Goal: Information Seeking & Learning: Learn about a topic

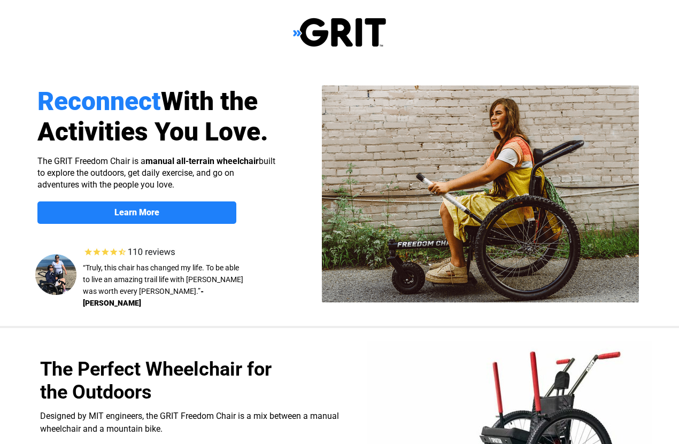
scroll to position [10, 0]
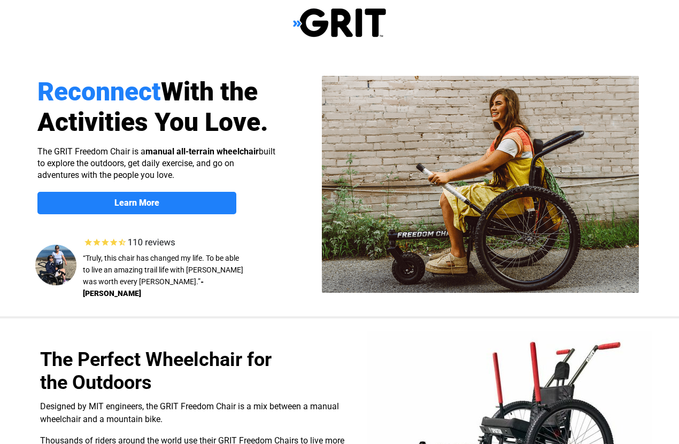
select select "US"
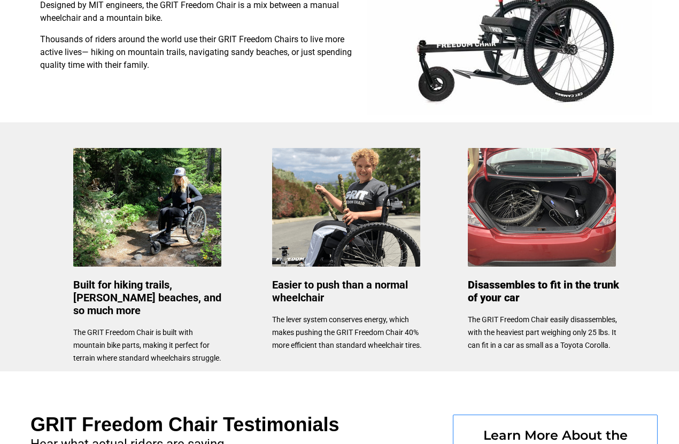
scroll to position [412, 0]
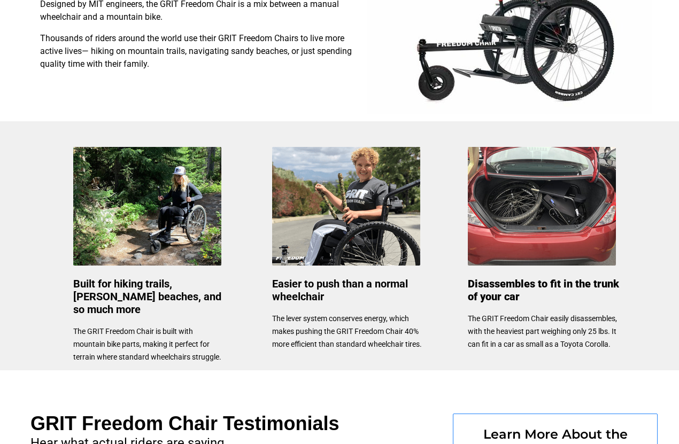
click at [653, 252] on div at bounding box center [339, 245] width 679 height 249
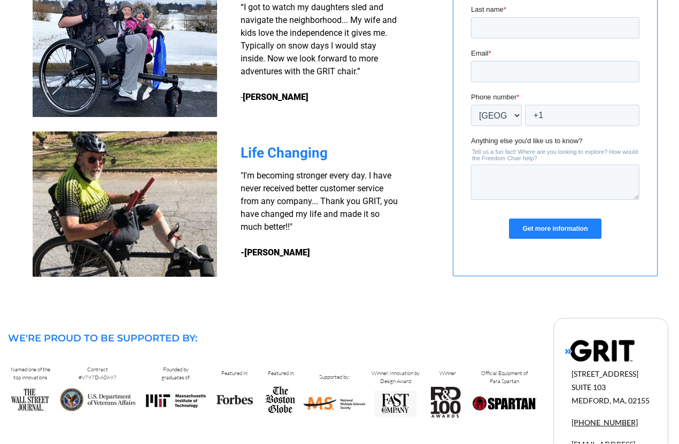
scroll to position [916, 0]
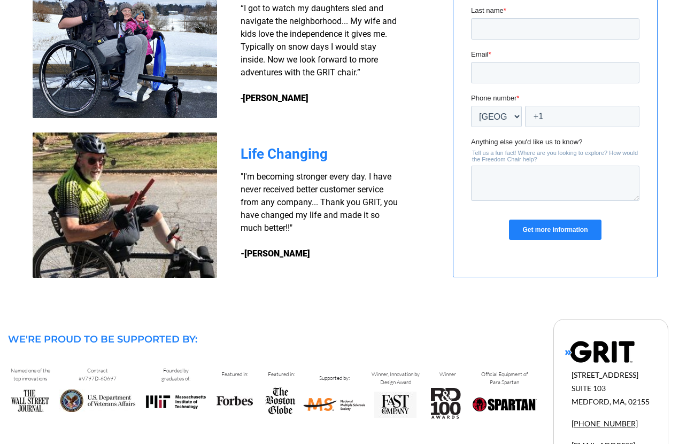
click at [649, 263] on div at bounding box center [555, 93] width 204 height 367
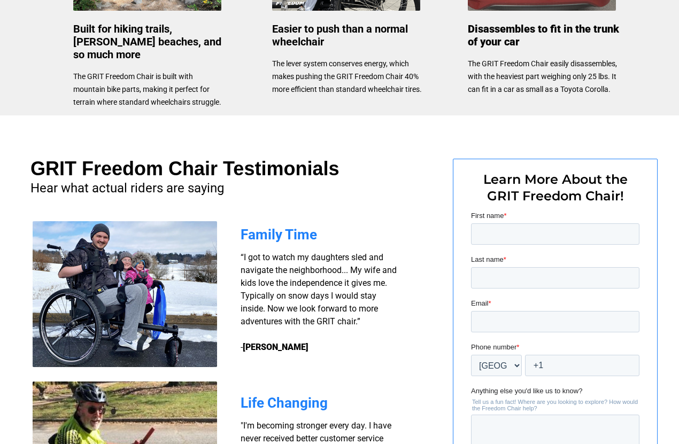
scroll to position [669, 0]
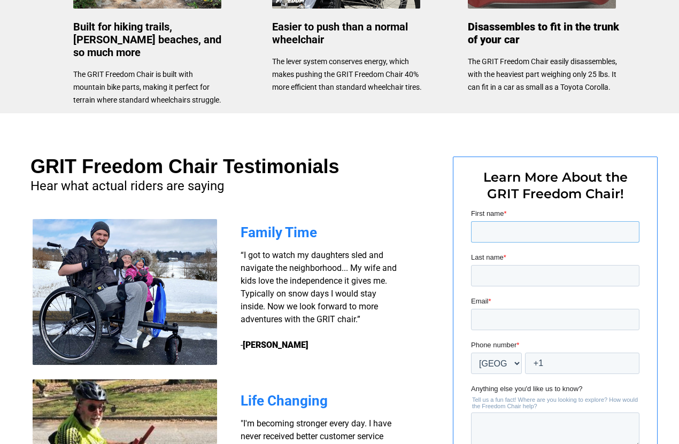
click at [480, 232] on input "First name *" at bounding box center [555, 231] width 168 height 21
type input "[PERSON_NAME]"
click at [489, 278] on input "Last name *" at bounding box center [555, 275] width 168 height 21
type input "[PERSON_NAME]"
click at [477, 328] on input "Email *" at bounding box center [555, 319] width 168 height 21
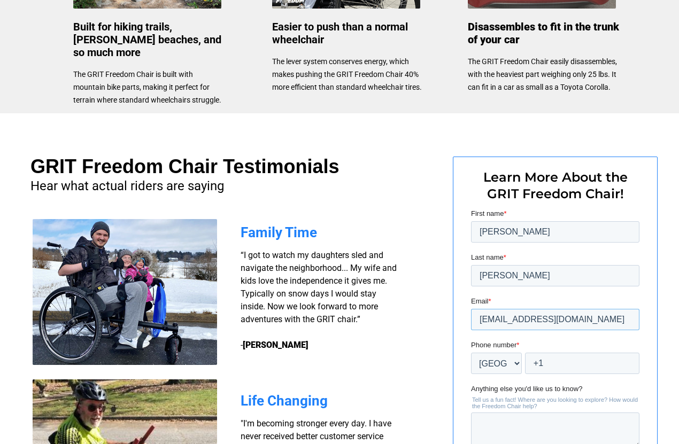
type input "[EMAIL_ADDRESS][DOMAIN_NAME]"
click at [481, 366] on select "* Afghanistan (‫افغانستان‬‎) Albania (Shqipëri) Algeria (‫الجزائر‬‎) American S…" at bounding box center [496, 363] width 51 height 21
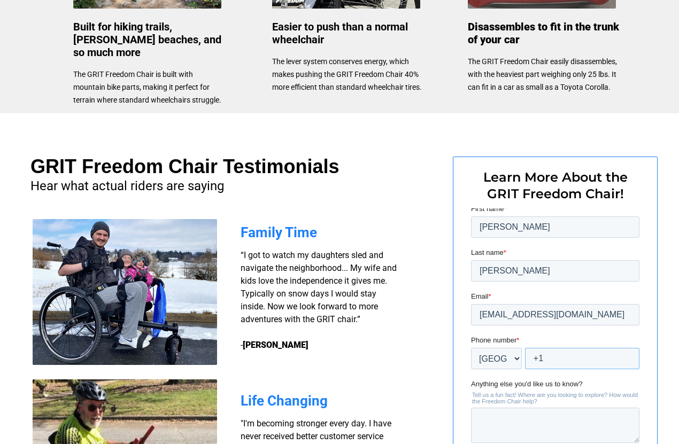
click at [538, 361] on input "+1" at bounding box center [582, 357] width 114 height 21
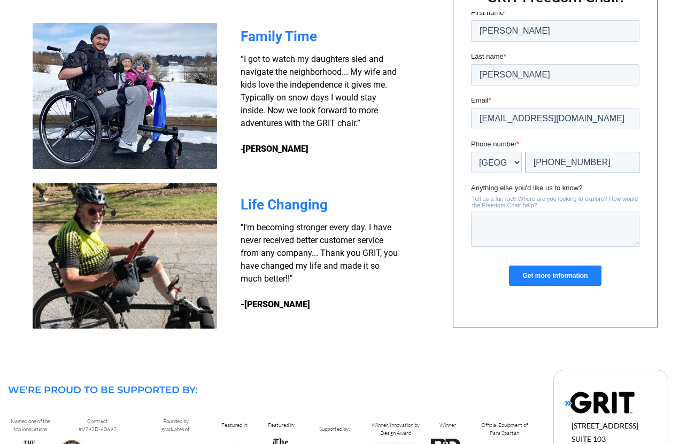
scroll to position [865, 0]
type input "+1 6085477062"
click at [553, 278] on input "Get more information" at bounding box center [555, 276] width 92 height 20
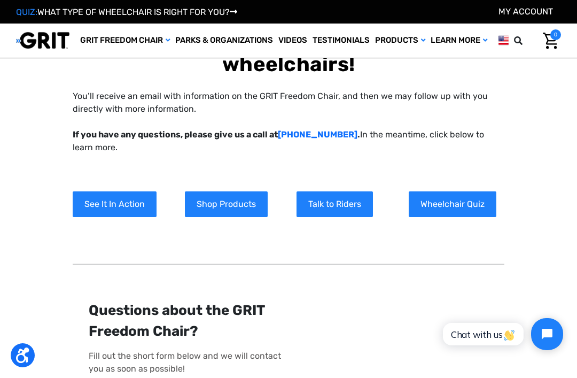
click at [118, 206] on link "See It In Action" at bounding box center [115, 204] width 84 height 26
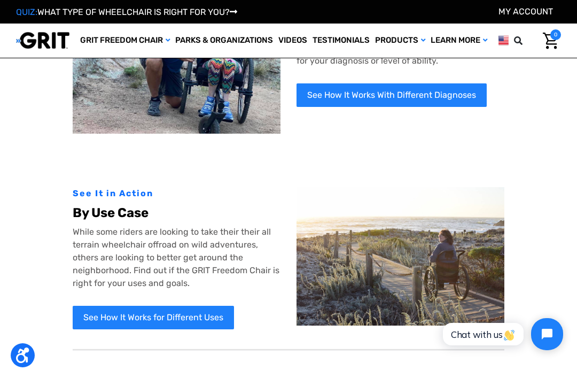
scroll to position [334, 0]
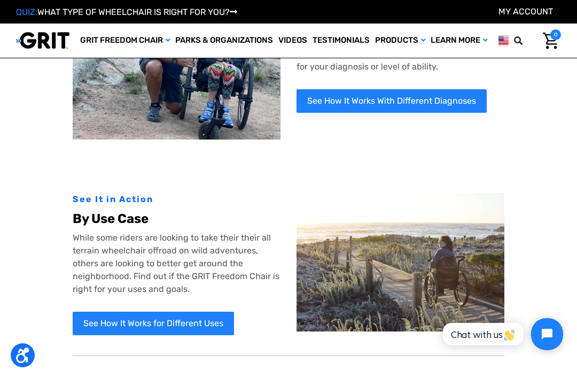
click at [147, 329] on link "See How It Works for Different Uses" at bounding box center [153, 324] width 161 height 24
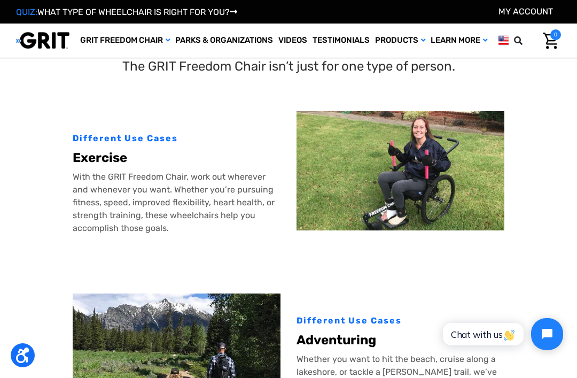
click at [293, 42] on link "Videos" at bounding box center [293, 41] width 34 height 34
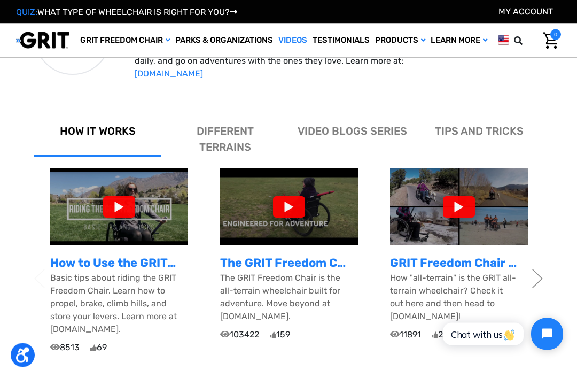
scroll to position [301, 0]
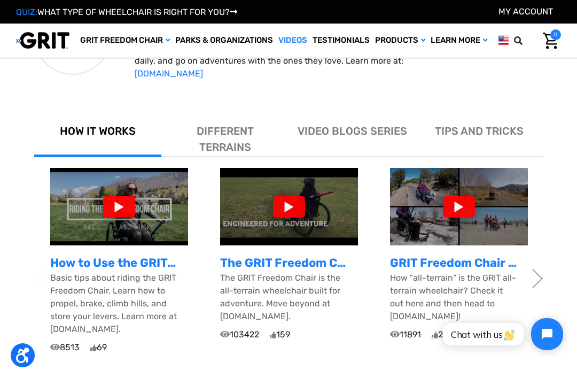
click at [124, 209] on div at bounding box center [119, 206] width 32 height 21
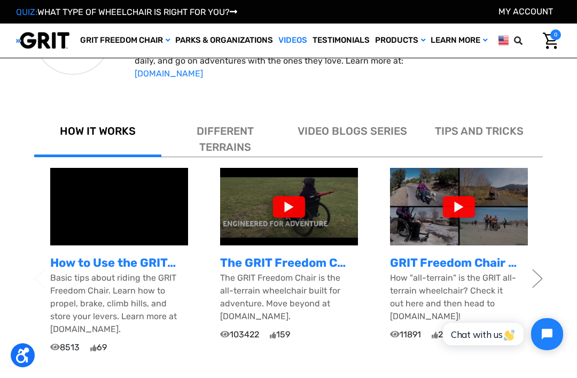
click at [366, 300] on div "The GRIT Freedom Chair: The All-Terrain Wheelchair Built for Adventure The GRIT…" at bounding box center [289, 254] width 170 height 173
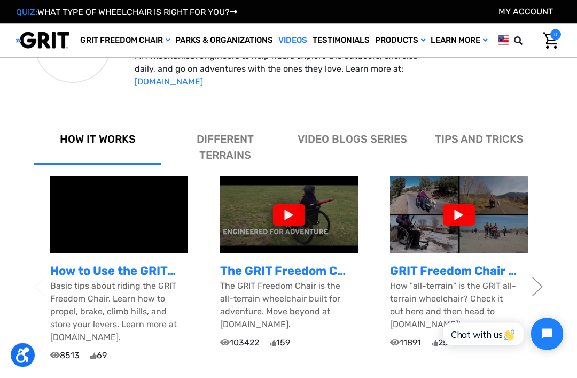
scroll to position [293, 0]
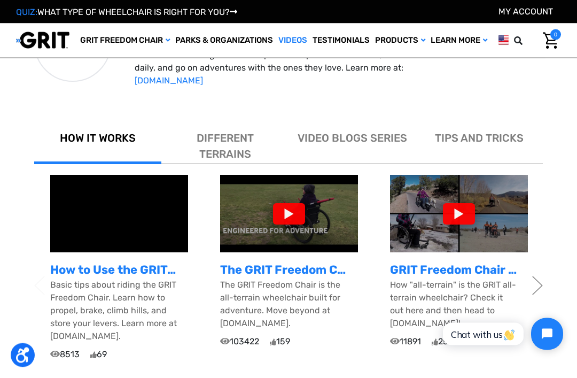
click at [294, 220] on div at bounding box center [289, 214] width 32 height 21
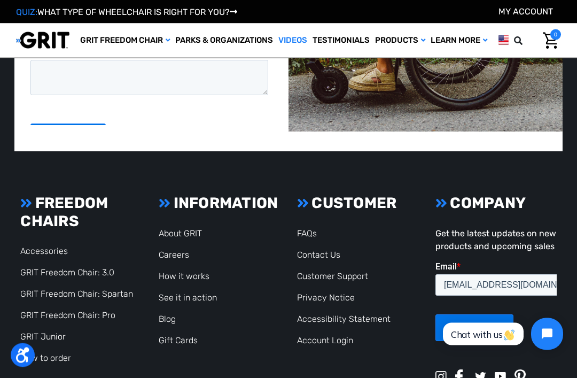
scroll to position [1585, 0]
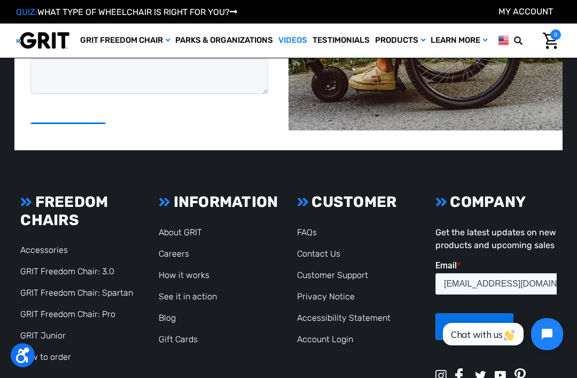
click at [78, 287] on link "GRIT Freedom Chair: Spartan" at bounding box center [76, 292] width 113 height 10
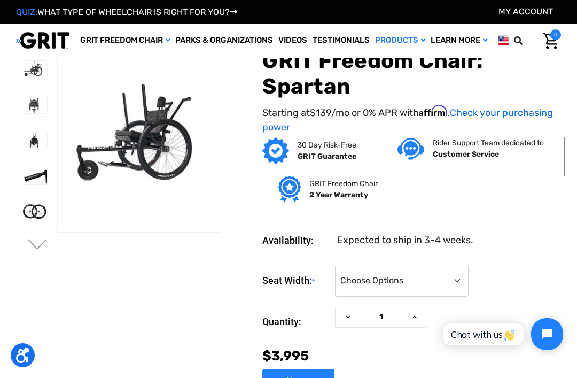
click at [542, 172] on div "30 Day Risk-Free GRIT Guarantee Rider Support Team dedicated to Customer Servic…" at bounding box center [395, 175] width 339 height 77
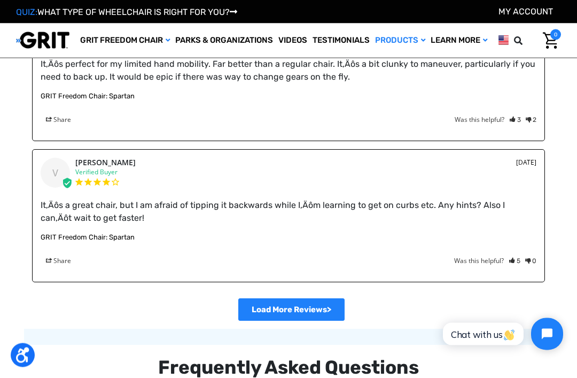
scroll to position [1954, 0]
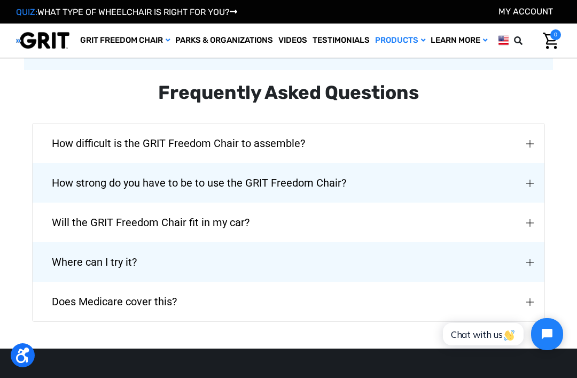
scroll to position [2228, 0]
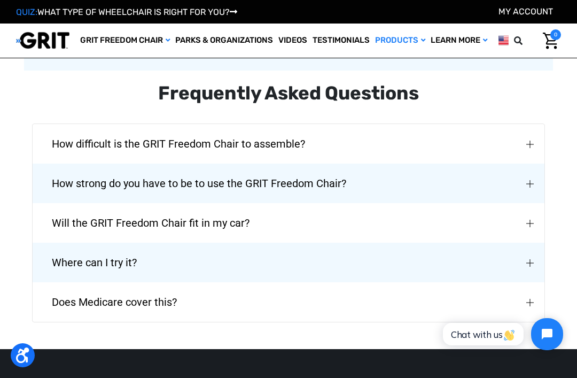
click at [530, 259] on img "Where can I try it?" at bounding box center [529, 262] width 7 height 7
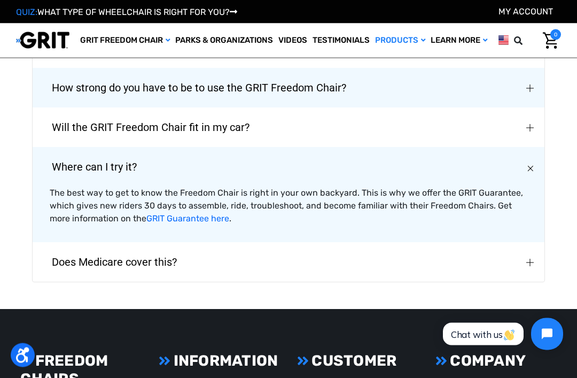
scroll to position [2324, 0]
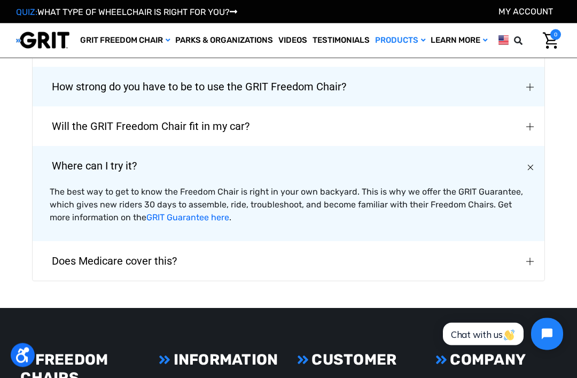
click at [528, 258] on img "Does Medicare cover this?" at bounding box center [529, 261] width 7 height 7
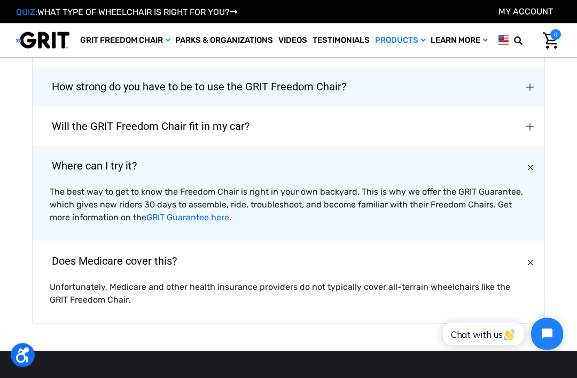
scroll to position [2325, 0]
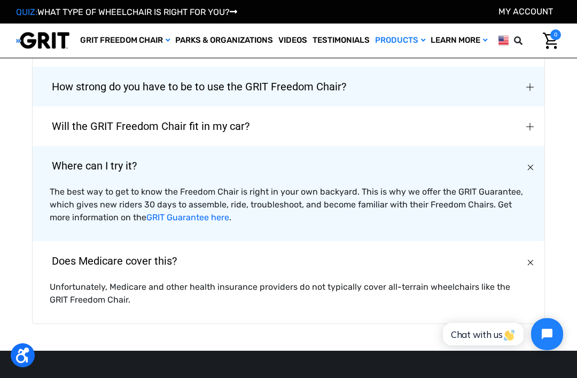
click at [531, 257] on img "Does Medicare cover this?" at bounding box center [530, 262] width 11 height 11
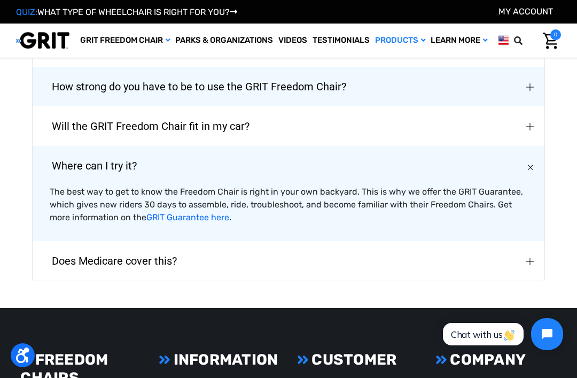
click at [528, 162] on img "Where can I try it?" at bounding box center [530, 167] width 11 height 11
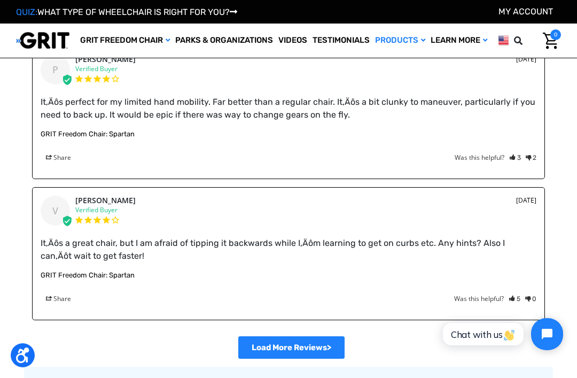
scroll to position [1915, 0]
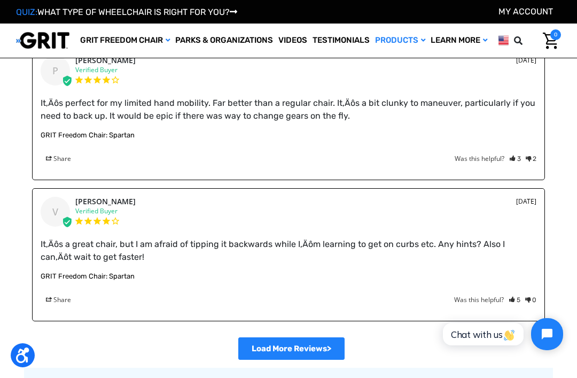
click at [472, 279] on div "It‚Äôs a great chair, but I am afraid of tipping it backwards while I‚Äôm learn…" at bounding box center [289, 267] width 496 height 75
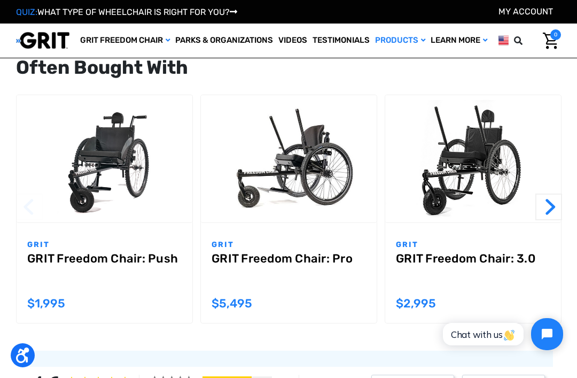
scroll to position [990, 0]
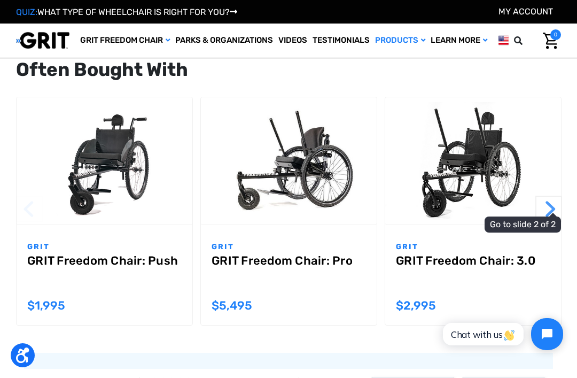
click at [552, 215] on button "Next" at bounding box center [548, 209] width 27 height 27
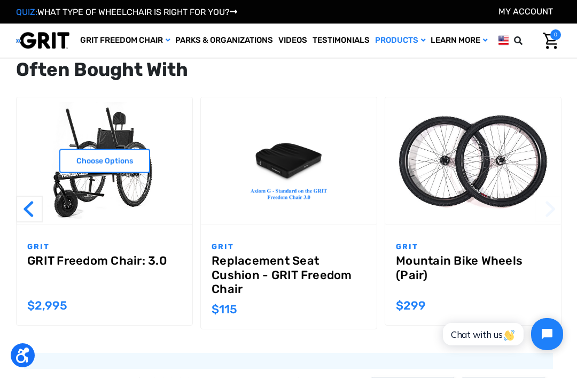
click at [112, 164] on link "Choose Options" at bounding box center [104, 161] width 91 height 24
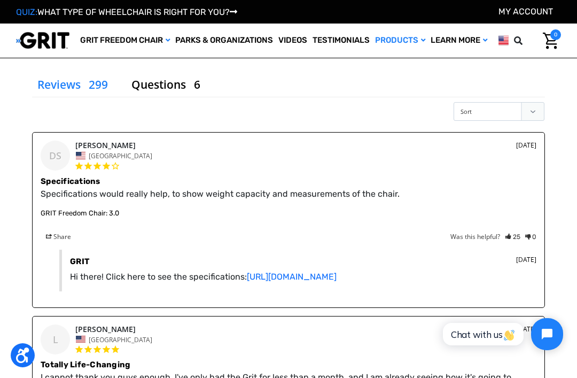
scroll to position [1749, 0]
